Goal: Transaction & Acquisition: Purchase product/service

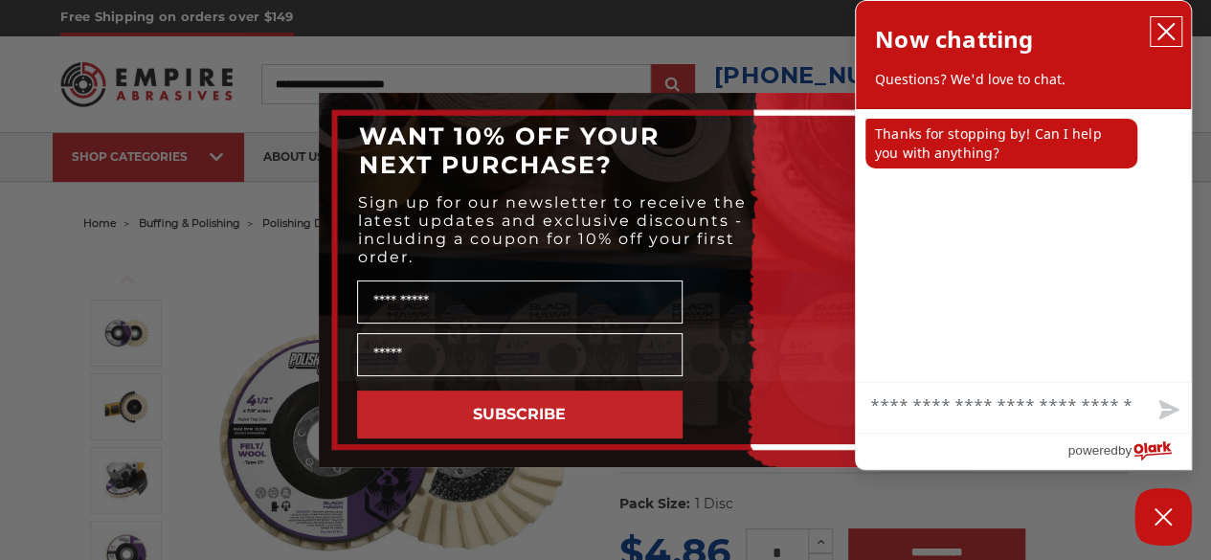
click at [1159, 31] on icon "close chatbox" at bounding box center [1166, 31] width 19 height 19
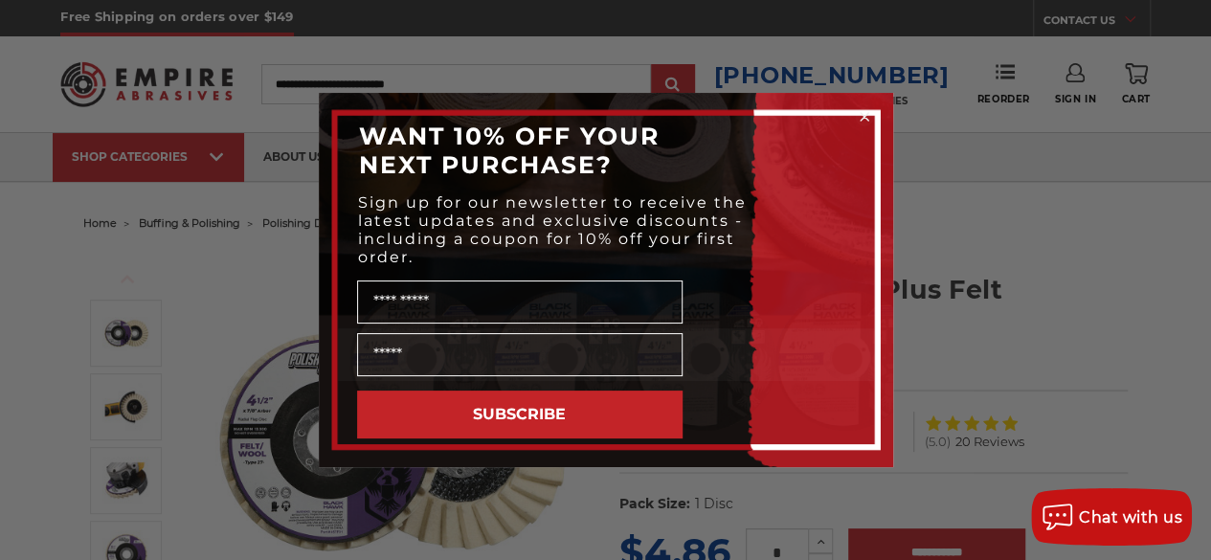
click at [863, 118] on circle "Close dialog" at bounding box center [864, 117] width 18 height 18
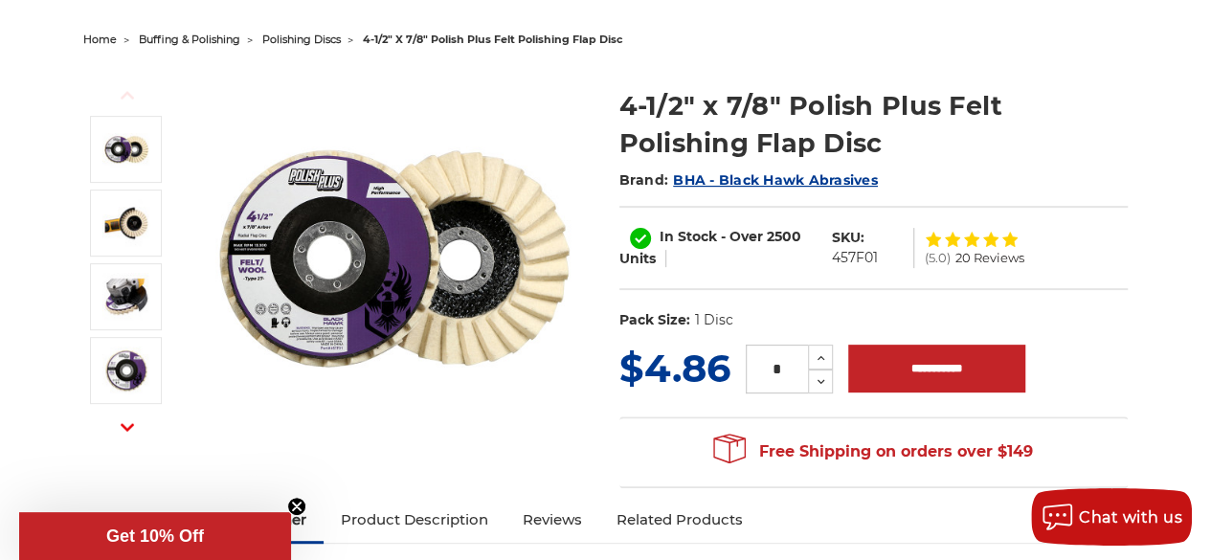
scroll to position [193, 0]
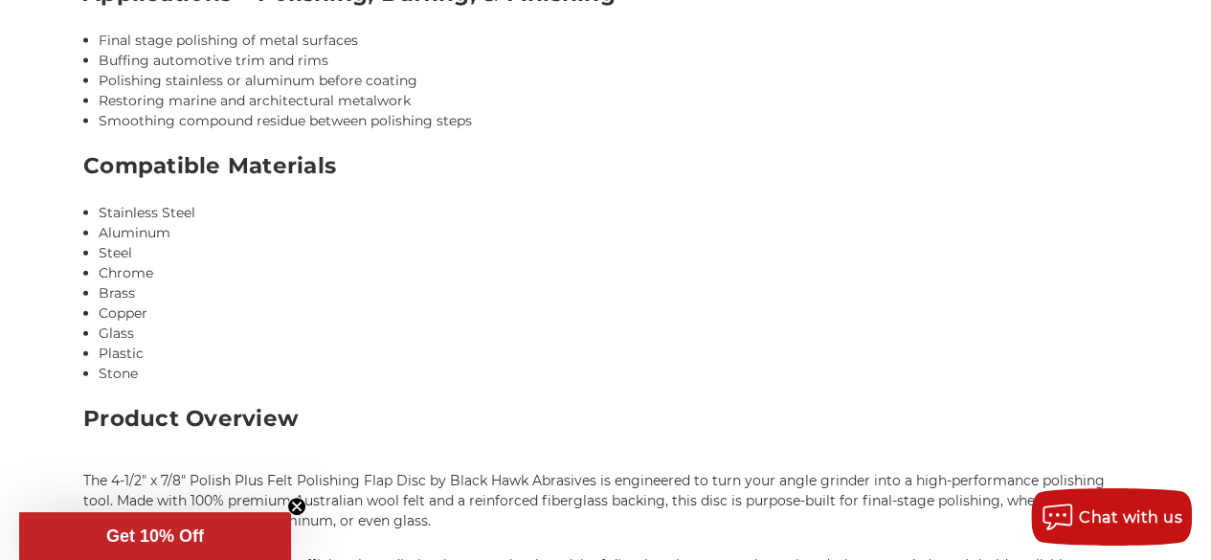
scroll to position [2061, 0]
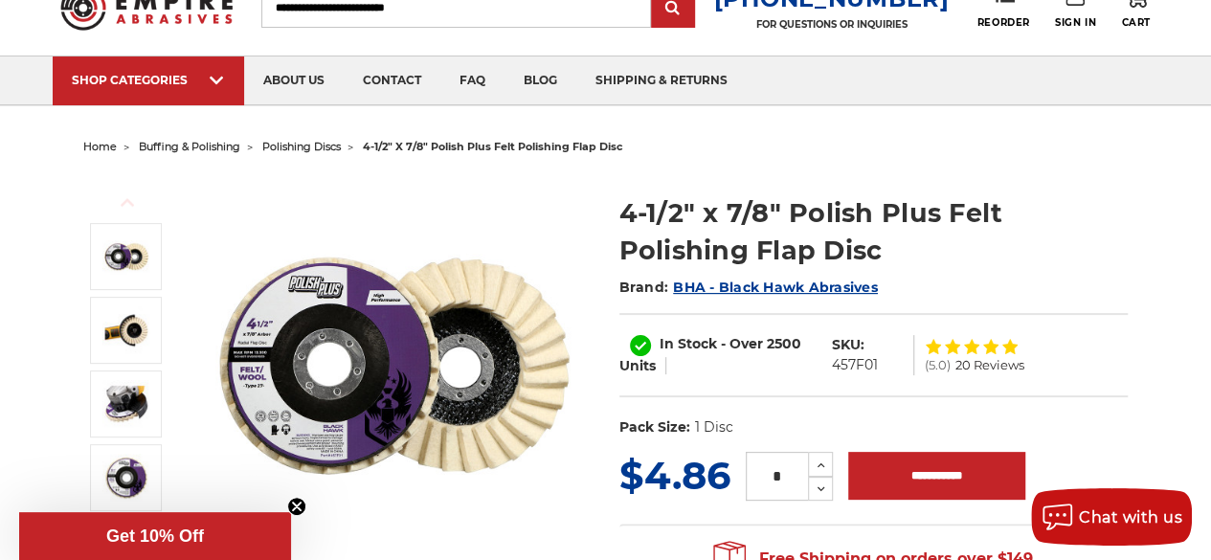
scroll to position [0, 0]
